Goal: Information Seeking & Learning: Learn about a topic

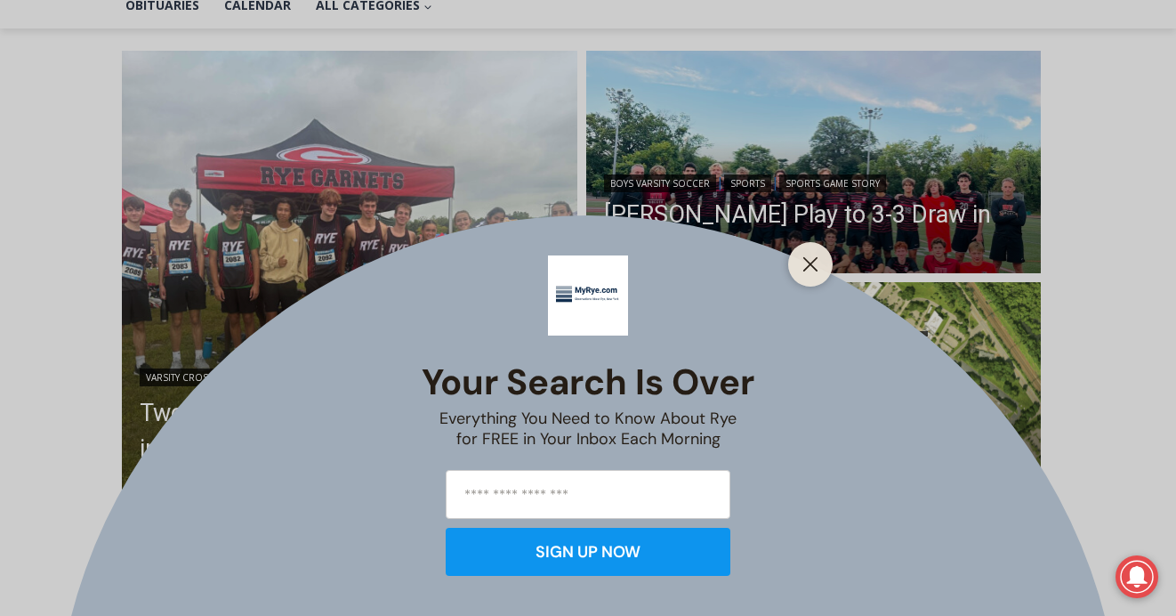
scroll to position [448, 0]
click at [818, 259] on icon "Close" at bounding box center [811, 264] width 16 height 16
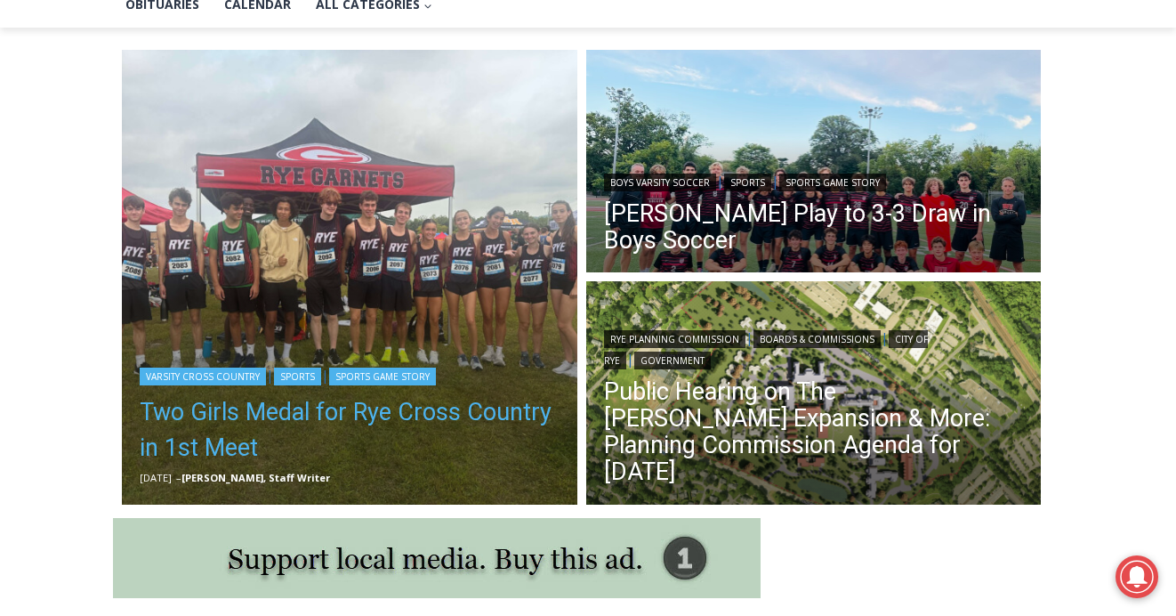
click at [377, 408] on link "Two Girls Medal for Rye Cross Country in 1st Meet" at bounding box center [350, 429] width 420 height 71
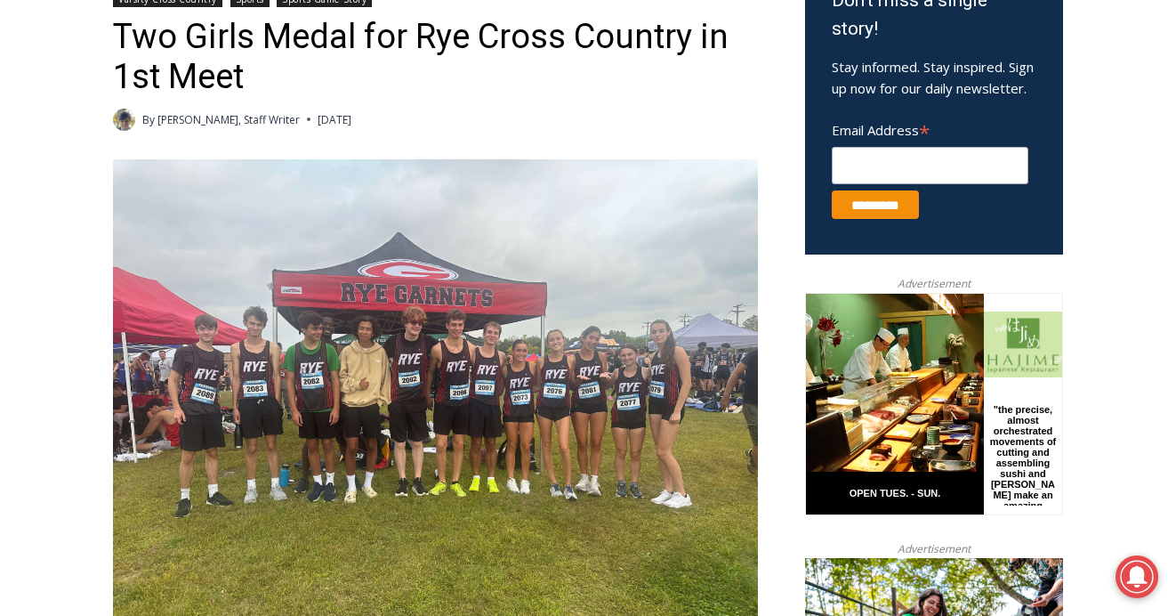
scroll to position [650, 0]
